Goal: Task Accomplishment & Management: Manage account settings

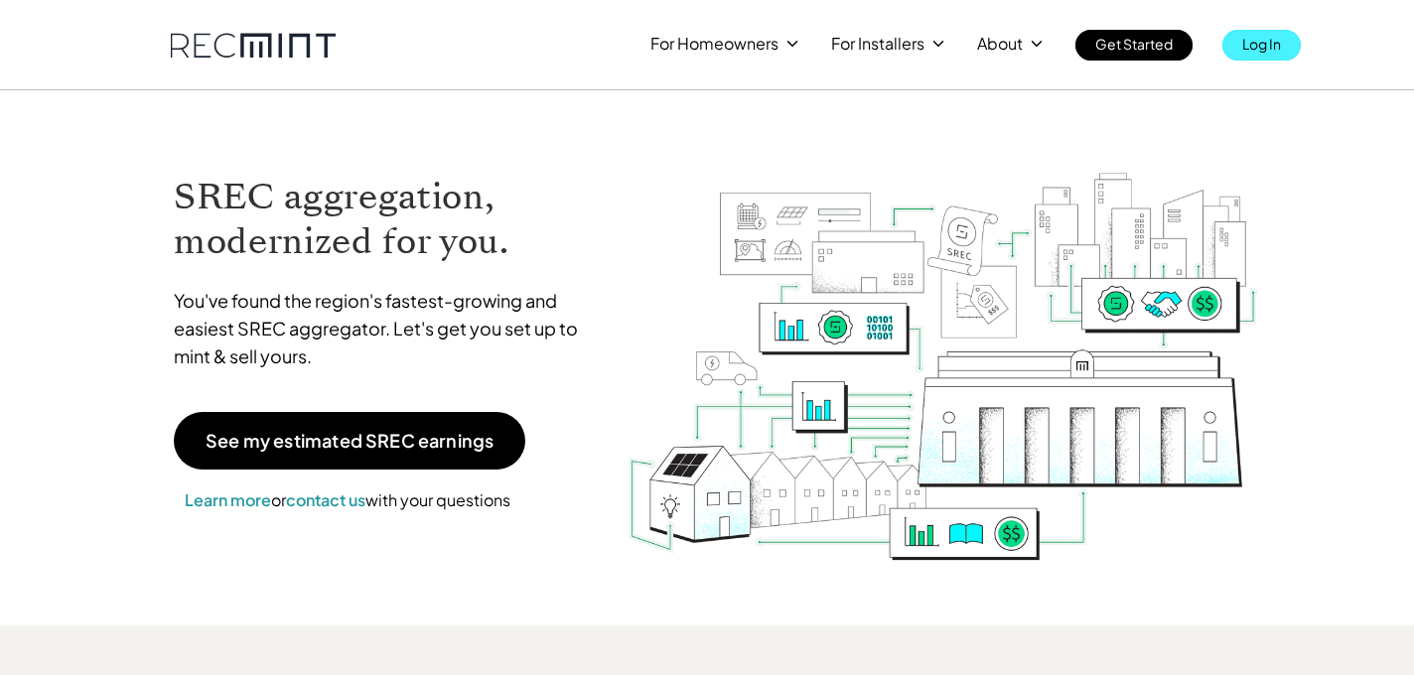
click at [1265, 44] on p "Log In" at bounding box center [1261, 44] width 39 height 28
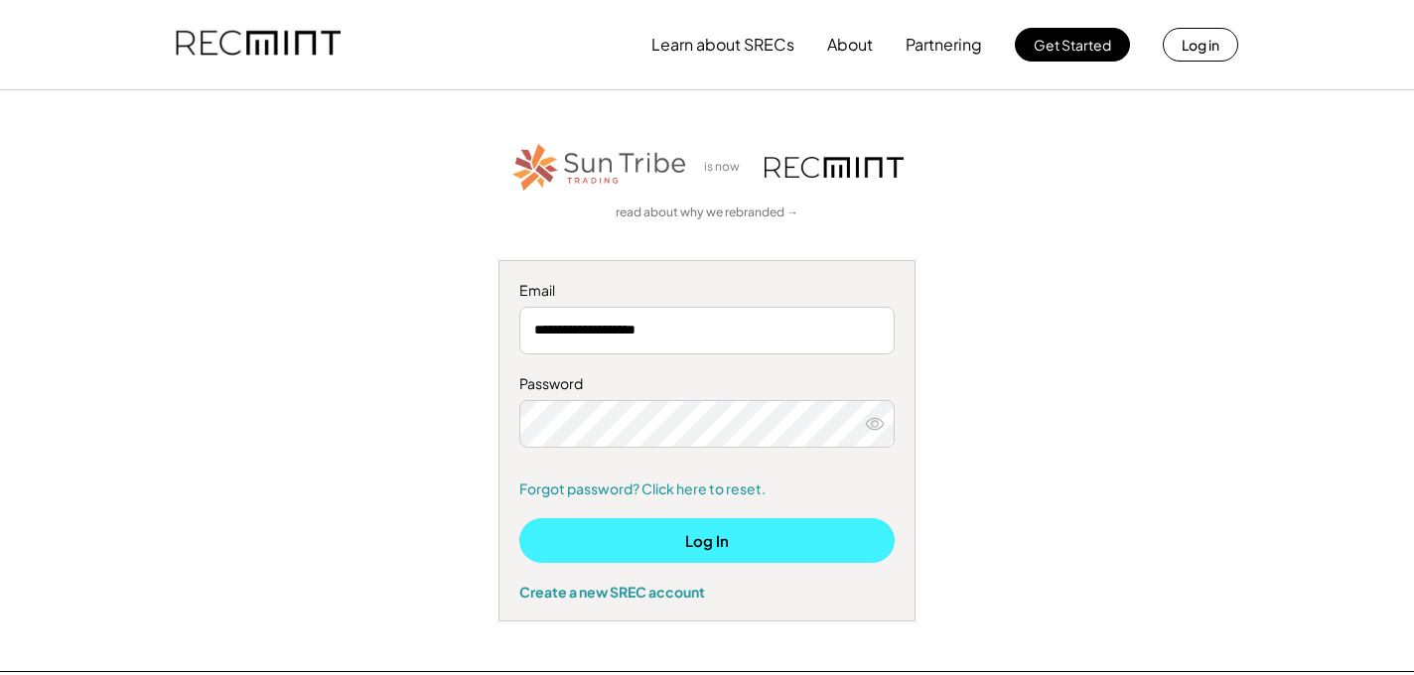
click at [677, 541] on button "Log In" at bounding box center [706, 540] width 375 height 45
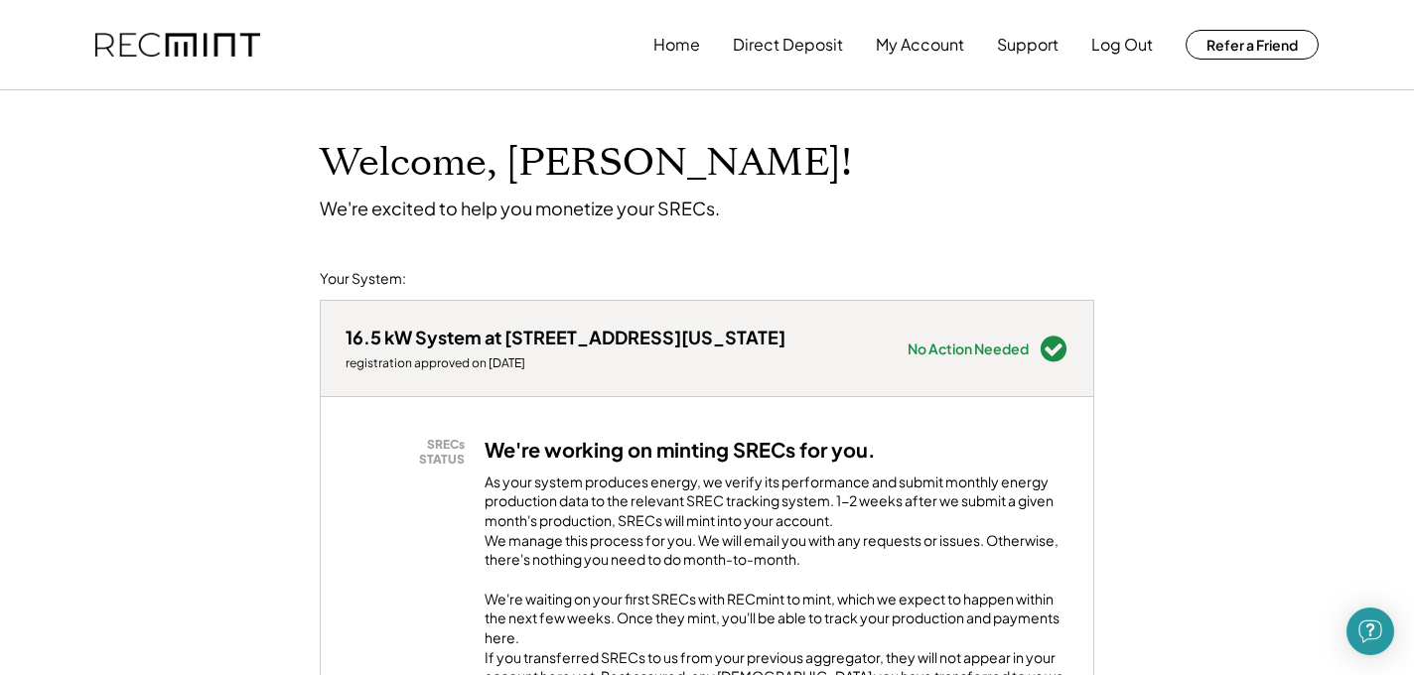
drag, startPoint x: 1255, startPoint y: 323, endPoint x: 1409, endPoint y: 232, distance: 178.5
click at [904, 43] on button "My Account" at bounding box center [920, 45] width 88 height 40
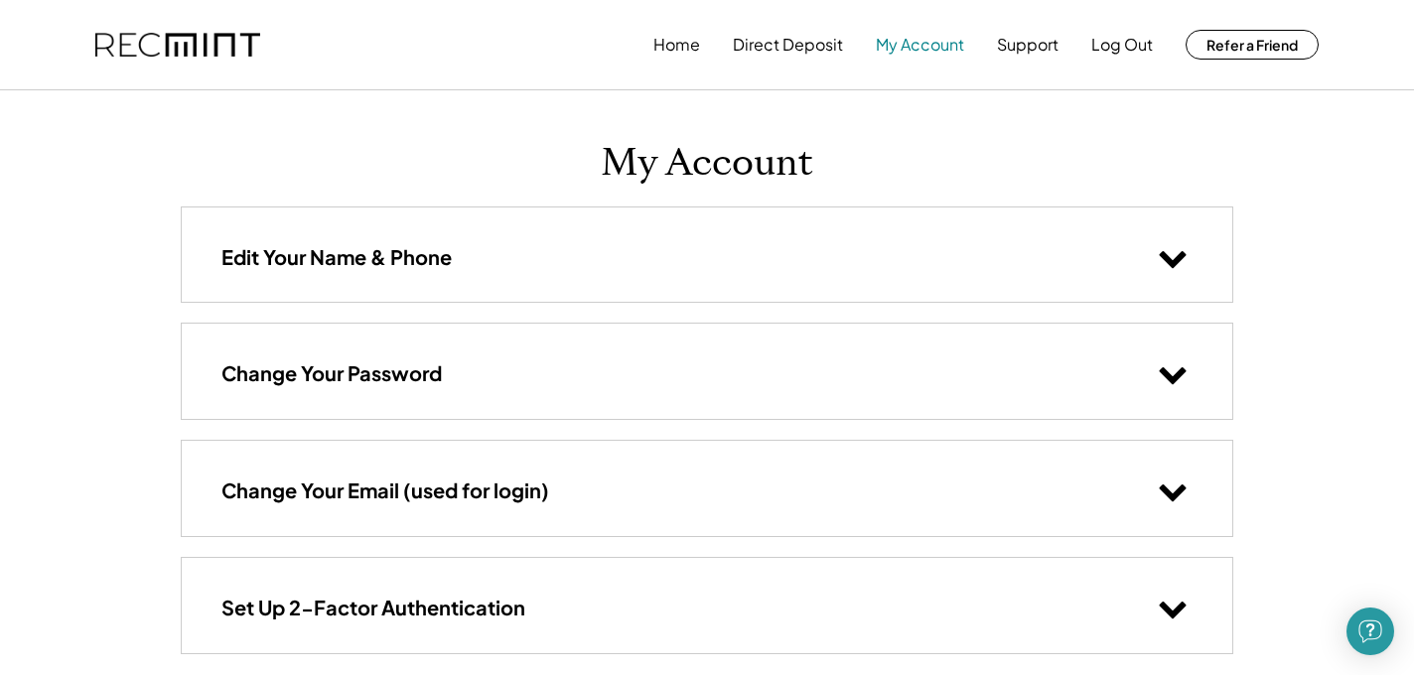
click at [908, 41] on button "My Account" at bounding box center [920, 45] width 88 height 40
click at [804, 42] on button "Direct Deposit" at bounding box center [788, 45] width 110 height 40
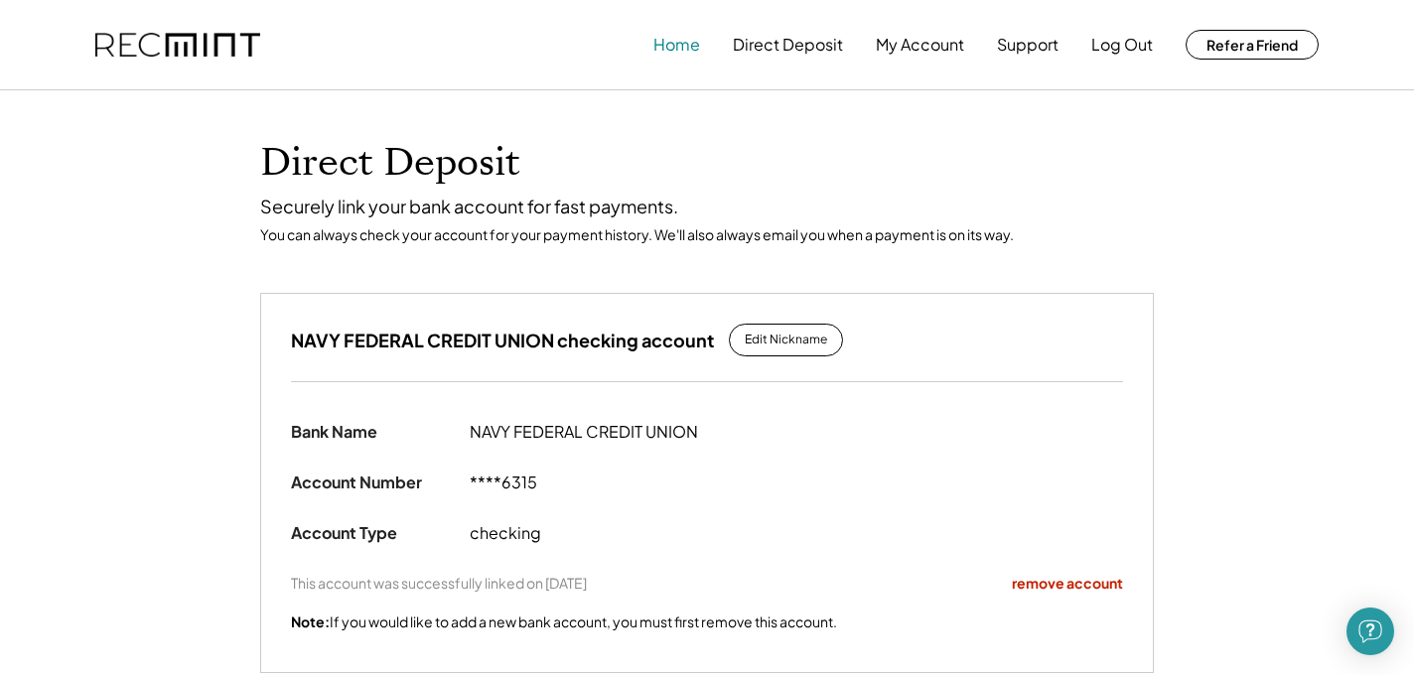
click at [676, 44] on button "Home" at bounding box center [676, 45] width 47 height 40
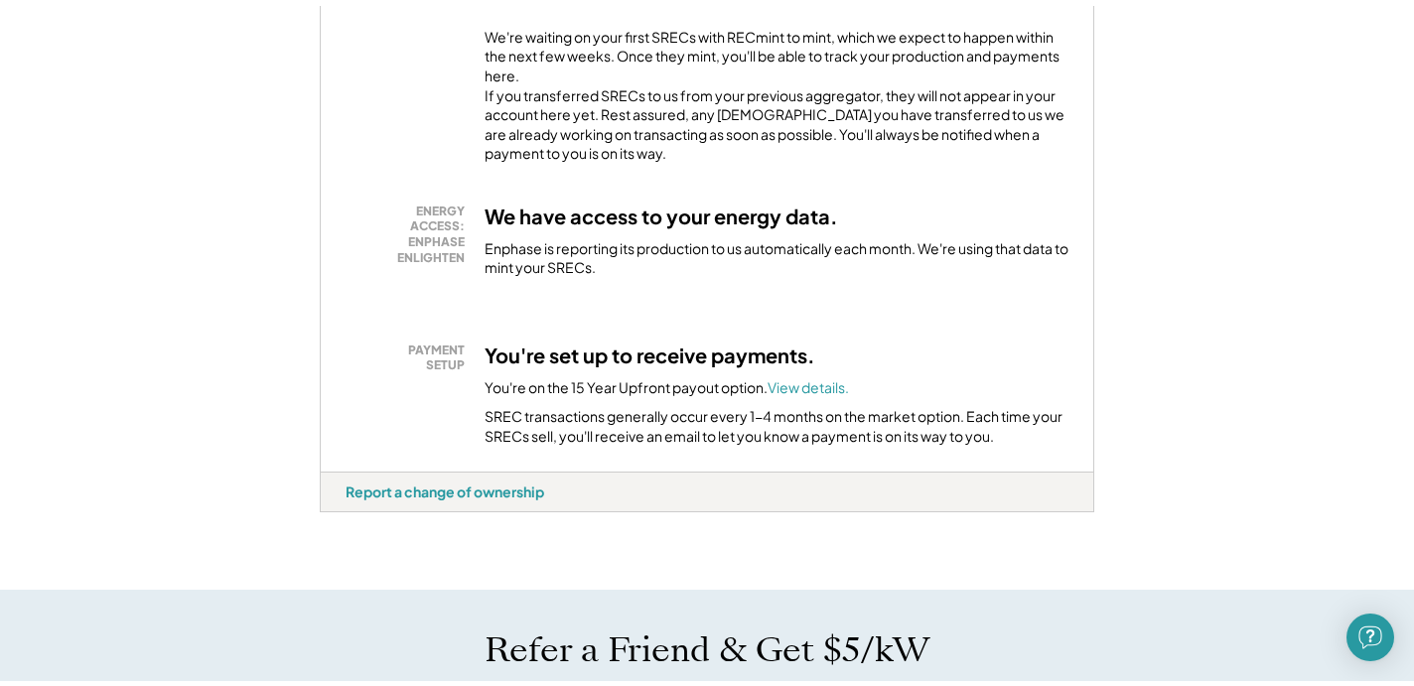
scroll to position [576, 0]
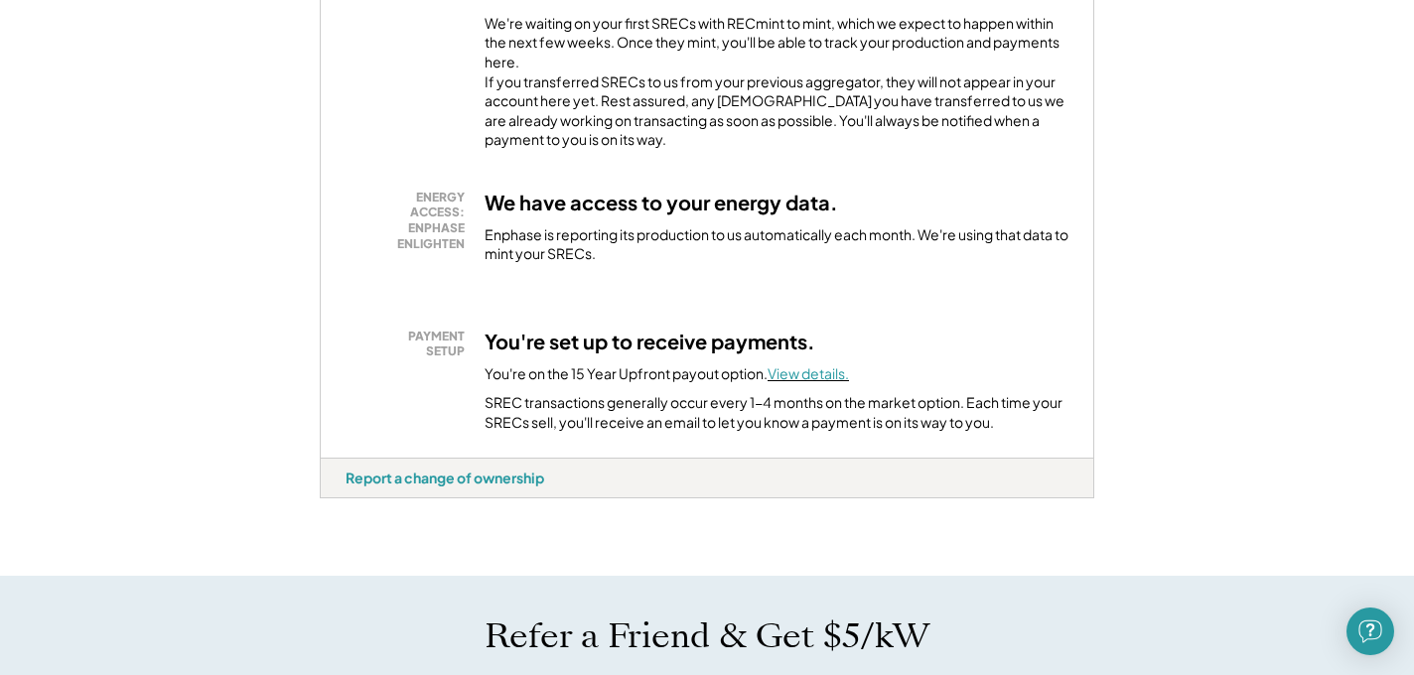
click at [801, 382] on font "View details." at bounding box center [808, 373] width 81 height 18
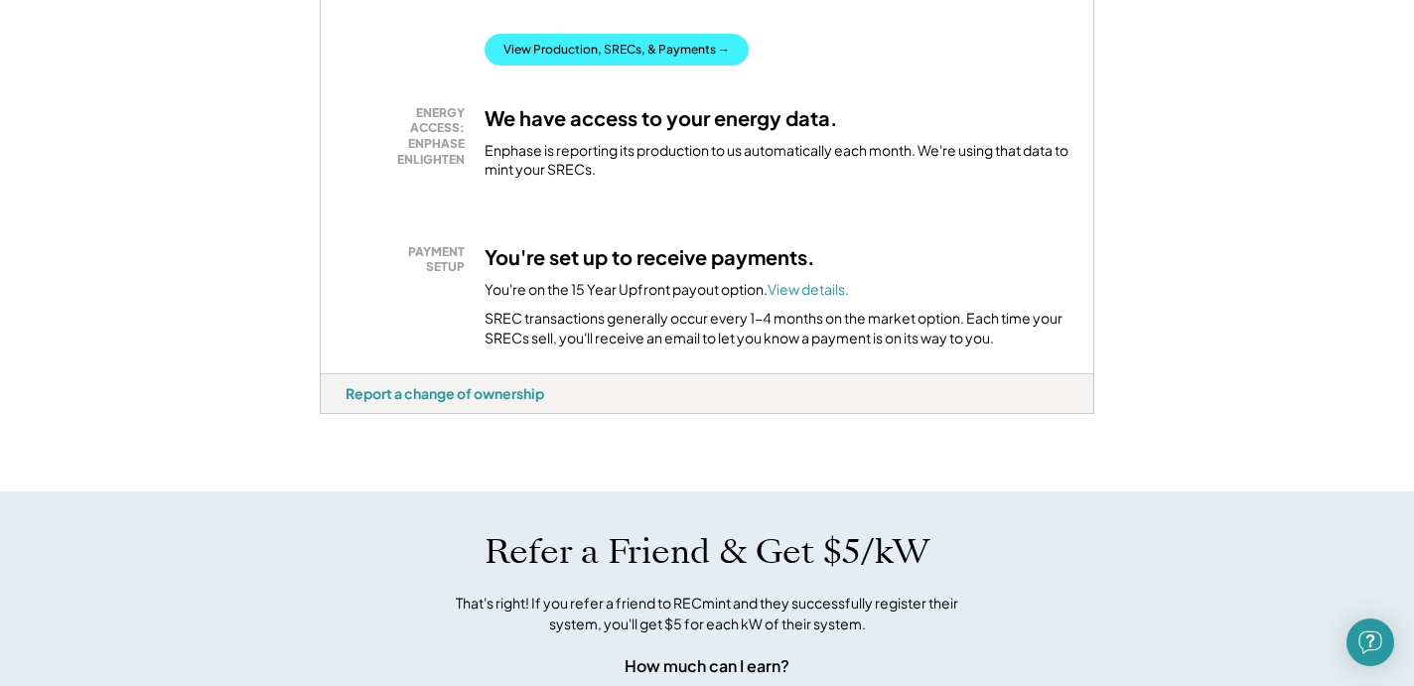
click at [583, 66] on button "View Production, SRECs, & Payments →" at bounding box center [617, 50] width 264 height 32
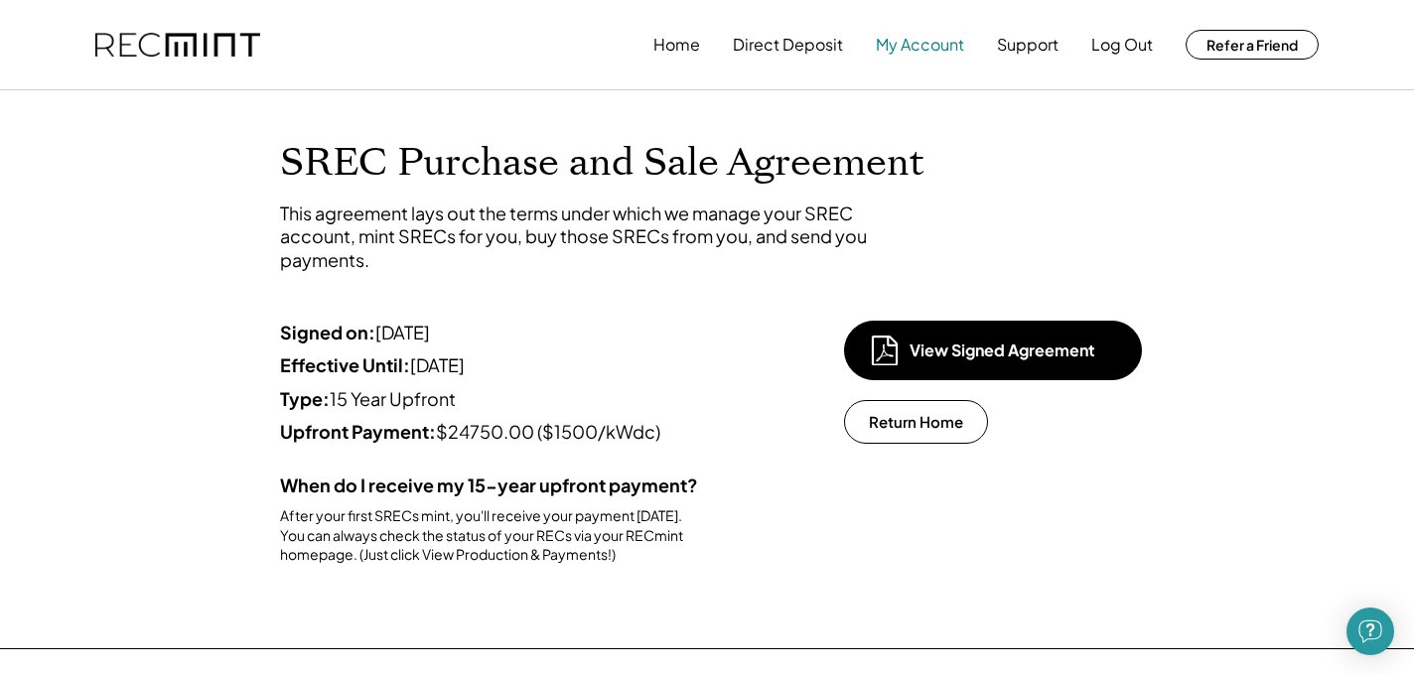
click at [929, 37] on button "My Account" at bounding box center [920, 45] width 88 height 40
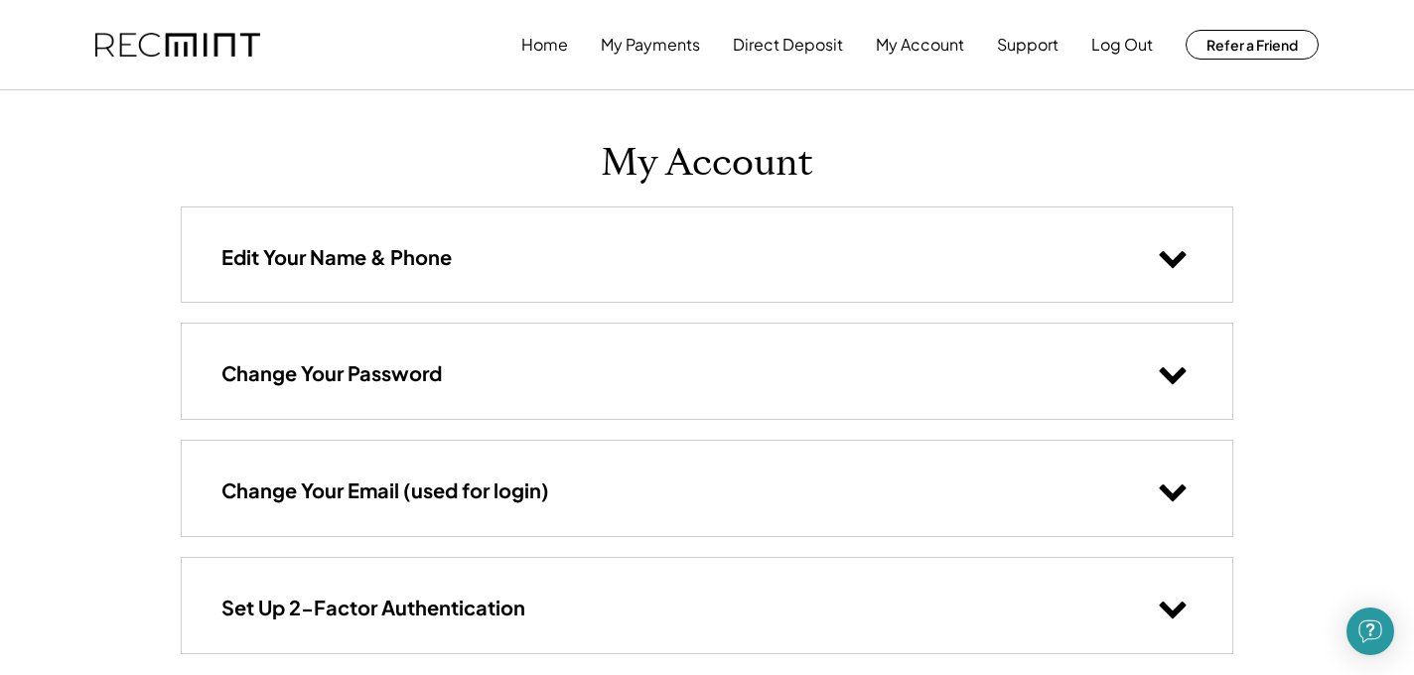
drag, startPoint x: 1387, startPoint y: 232, endPoint x: 1403, endPoint y: 377, distance: 145.9
drag, startPoint x: 1406, startPoint y: 367, endPoint x: 1408, endPoint y: 516, distance: 149.0
click at [545, 47] on button "Home" at bounding box center [544, 45] width 47 height 40
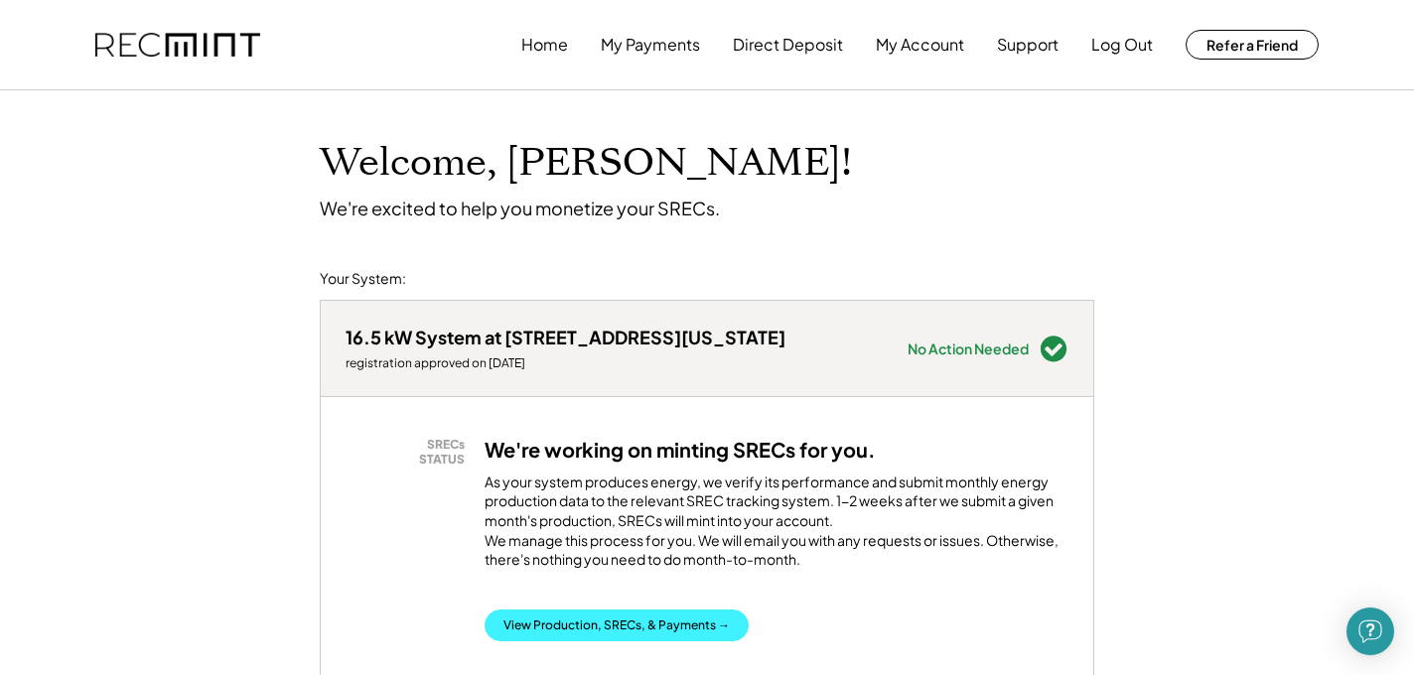
click at [533, 628] on button "View Production, SRECs, & Payments →" at bounding box center [617, 626] width 264 height 32
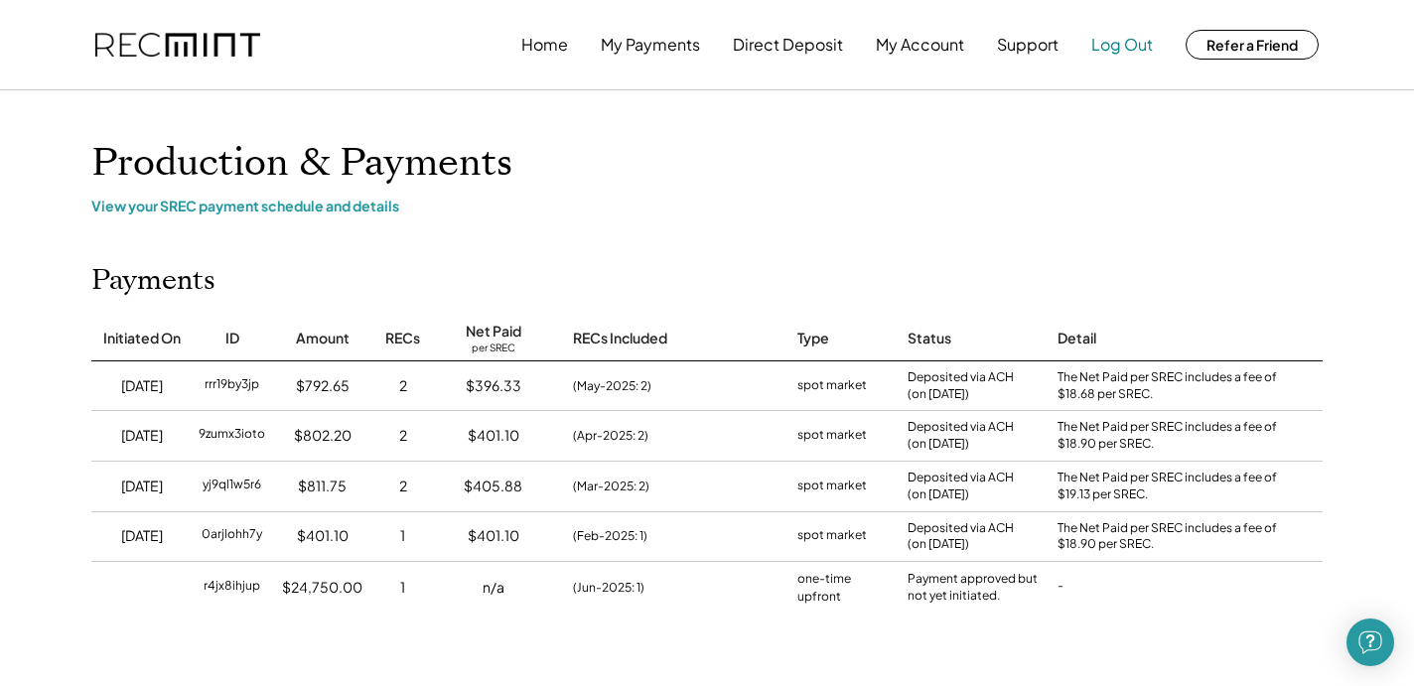
click at [1119, 46] on button "Log Out" at bounding box center [1122, 45] width 62 height 40
